Goal: Information Seeking & Learning: Understand process/instructions

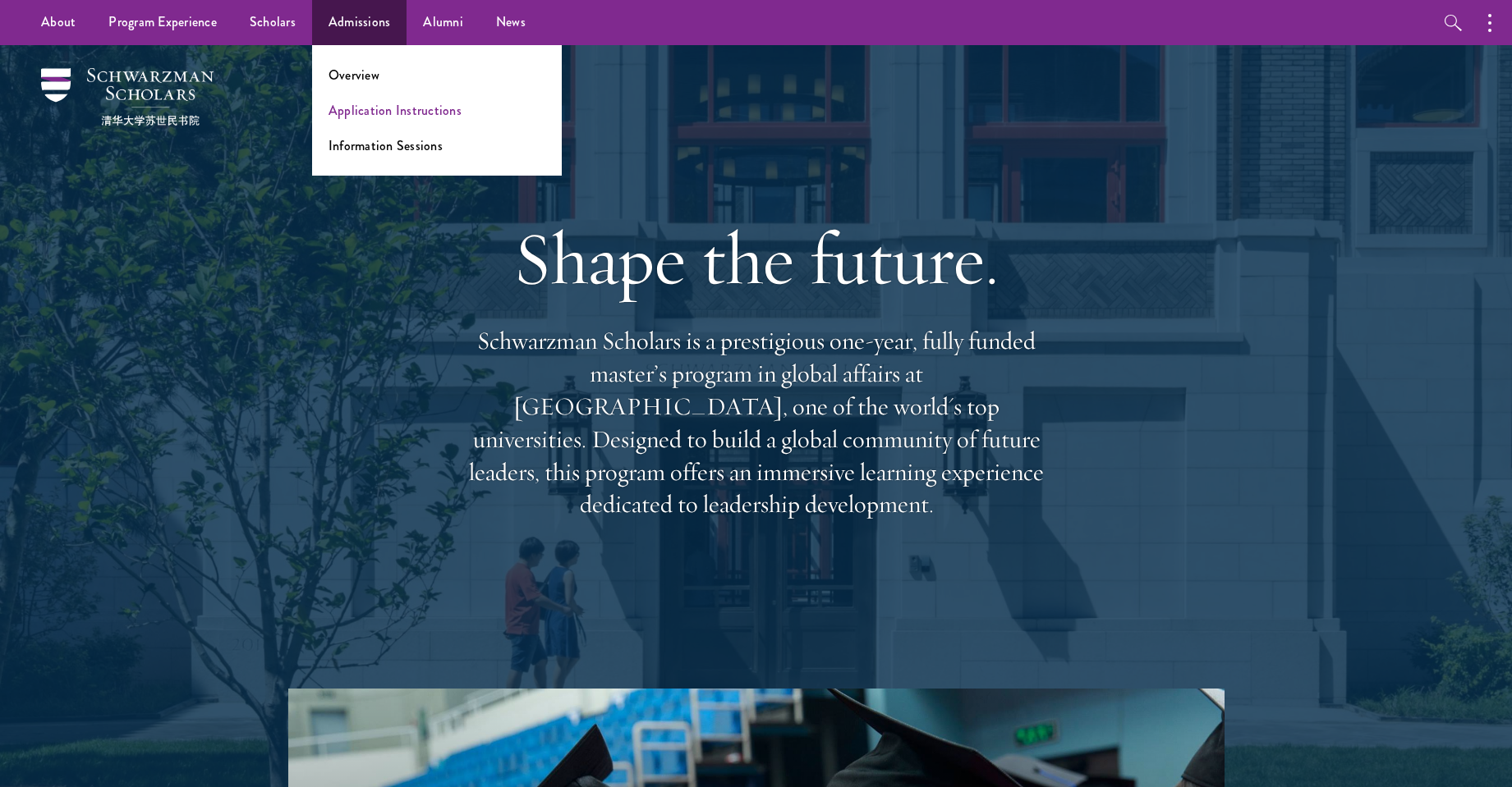
click at [374, 106] on link "Application Instructions" at bounding box center [395, 110] width 133 height 19
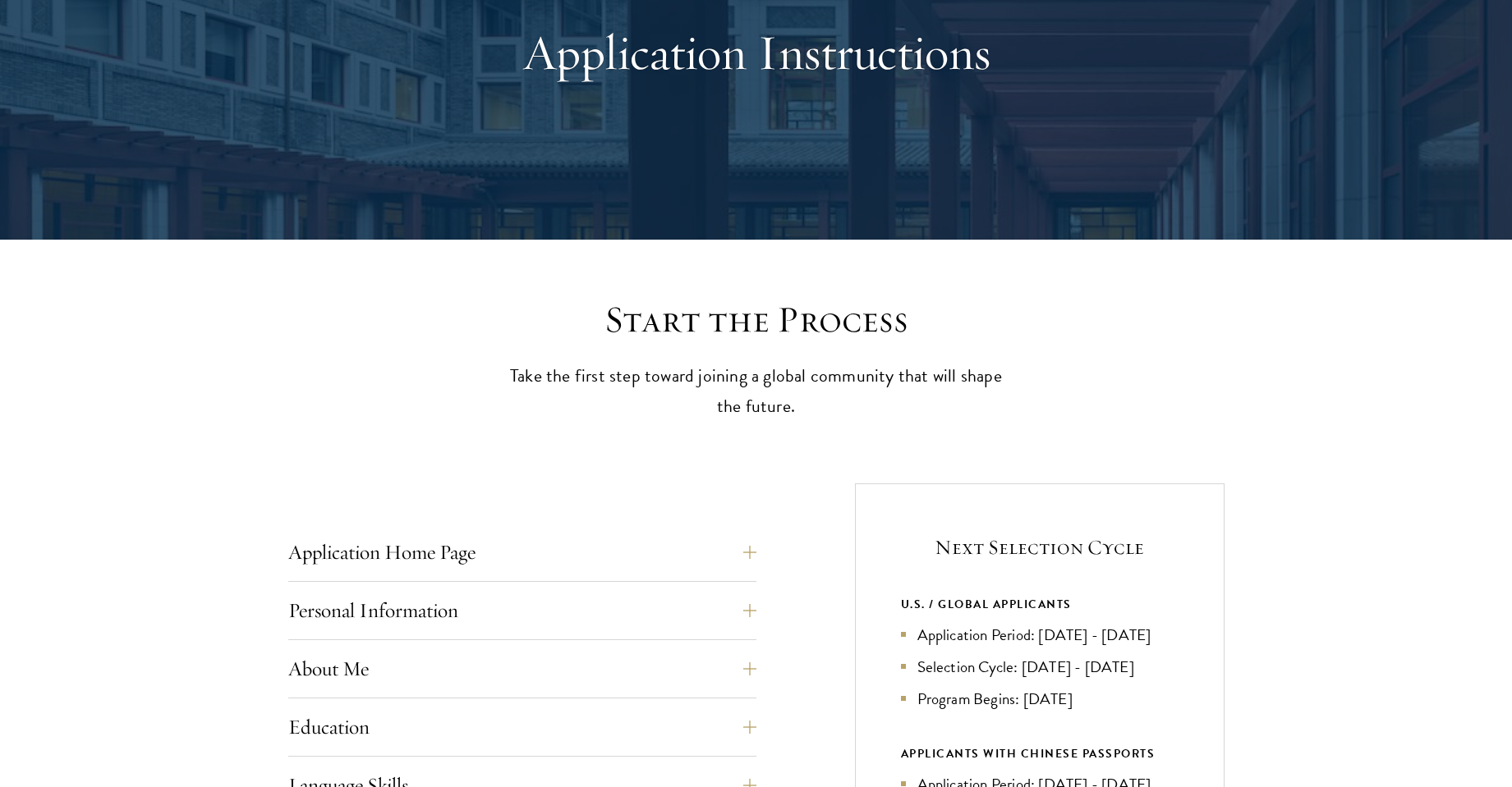
scroll to position [647, 0]
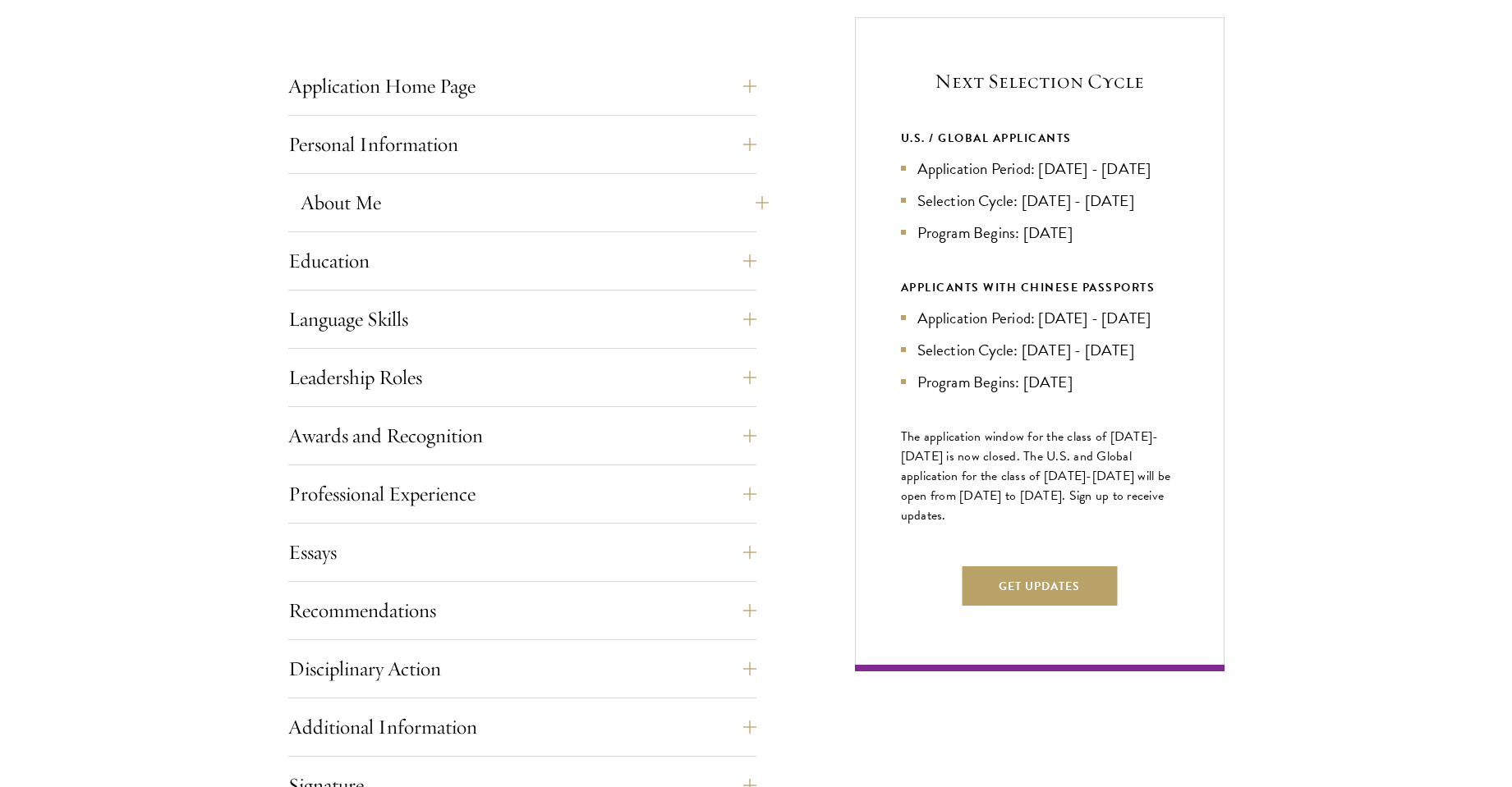
click at [398, 194] on button "About Me" at bounding box center [534, 203] width 468 height 40
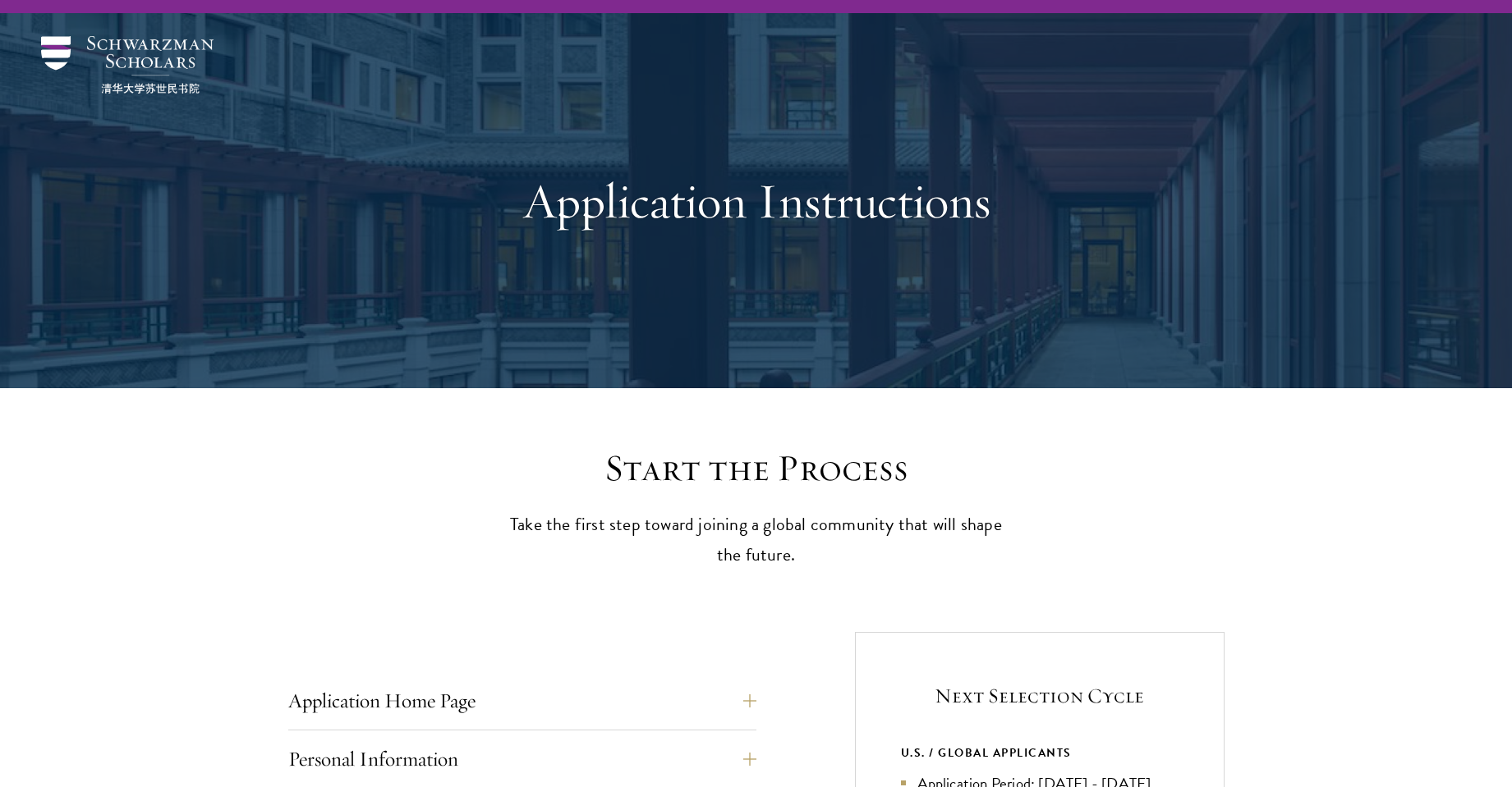
scroll to position [0, 0]
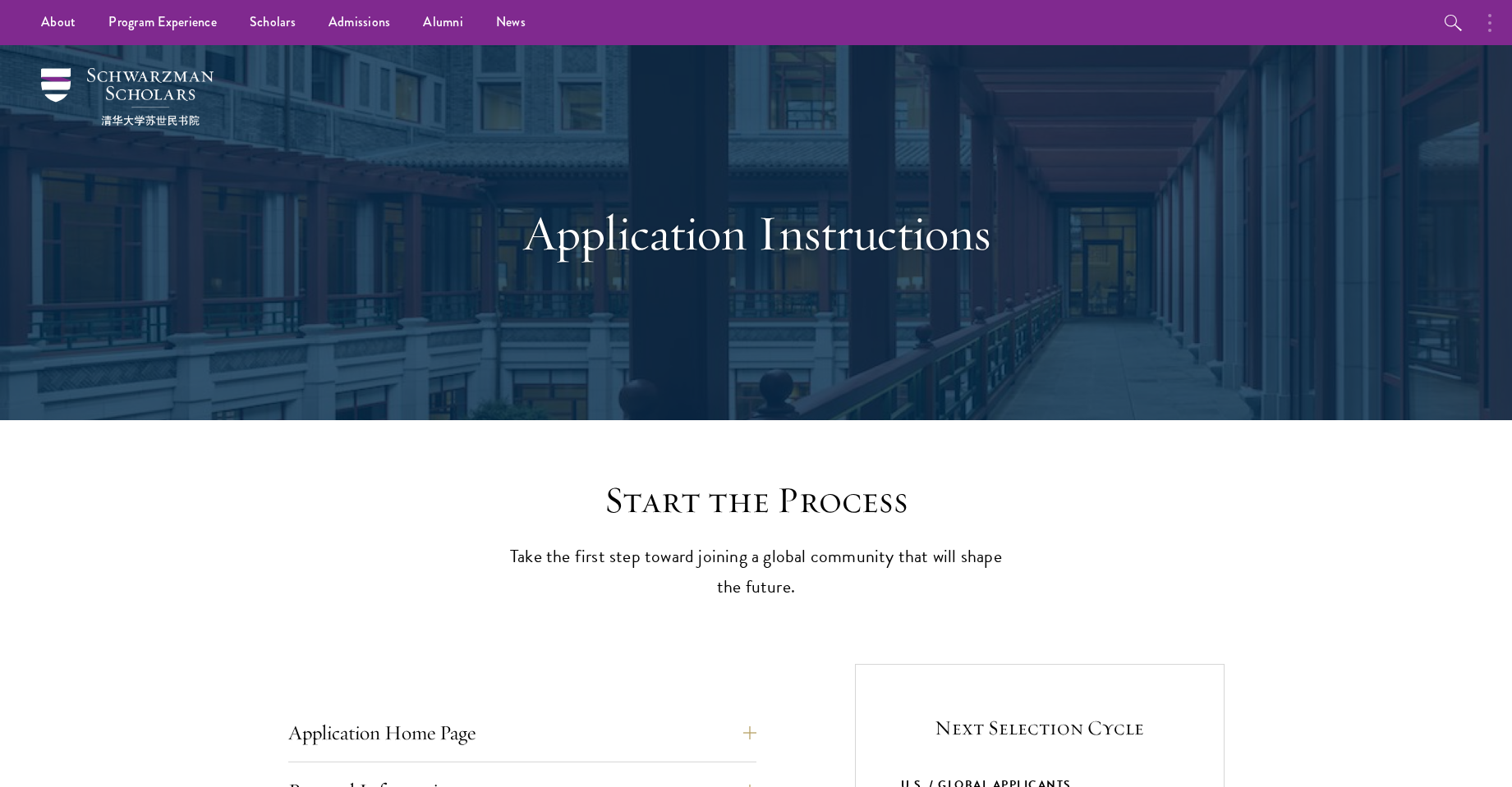
click at [1489, 18] on icon "button" at bounding box center [1489, 23] width 4 height 20
click at [1314, 24] on icon "button" at bounding box center [1314, 23] width 4 height 20
click at [1494, 26] on button "button" at bounding box center [1494, 23] width 36 height 45
click at [1443, 24] on icon at bounding box center [1446, 23] width 12 height 12
